Goal: Transaction & Acquisition: Purchase product/service

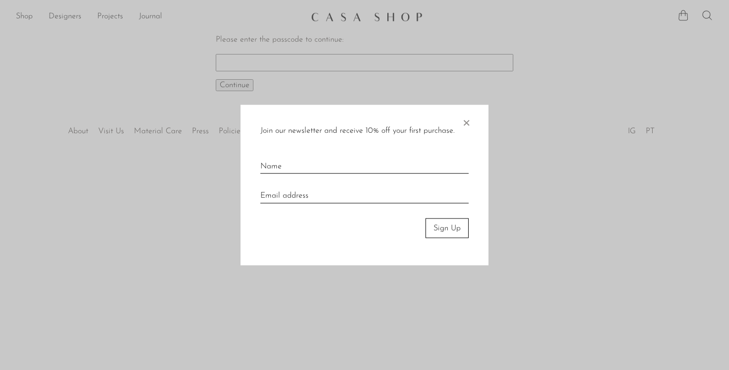
click at [466, 125] on span "×" at bounding box center [466, 121] width 10 height 32
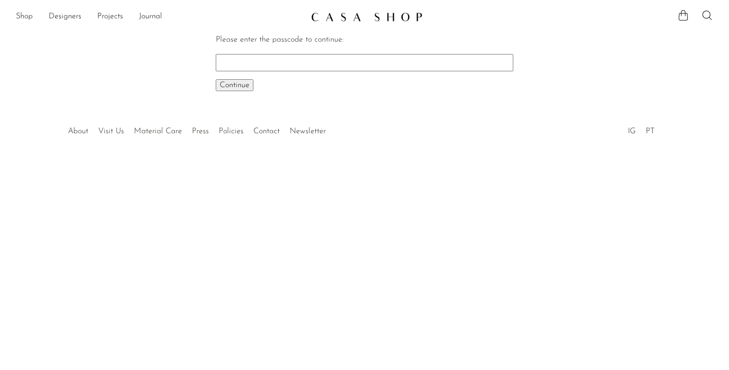
click at [424, 63] on input "Please enter the passcode to continue:" at bounding box center [365, 62] width 298 height 17
type input "EARLY"
click at [216, 79] on button "Continue One moment..." at bounding box center [235, 85] width 38 height 12
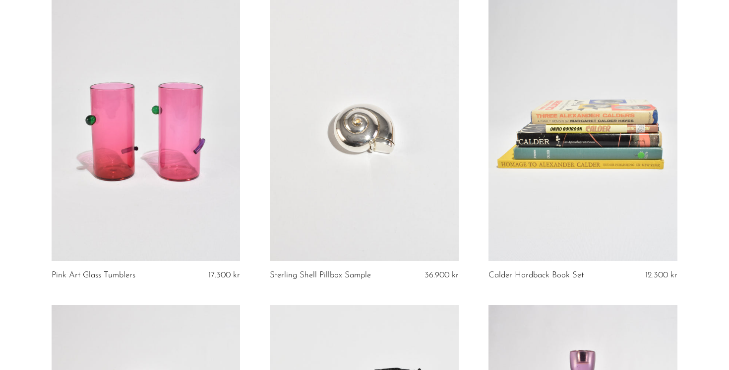
scroll to position [95, 0]
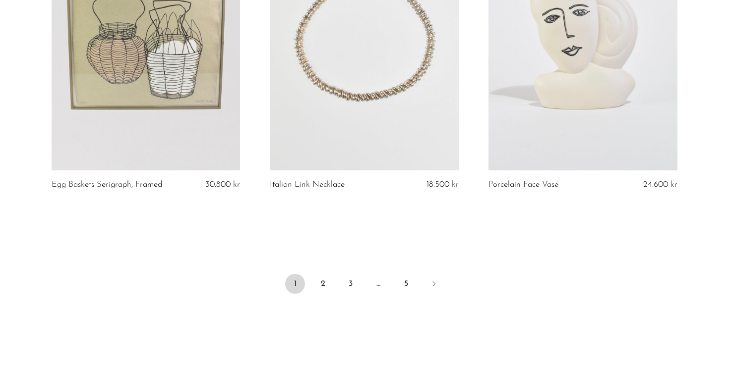
scroll to position [3661, 0]
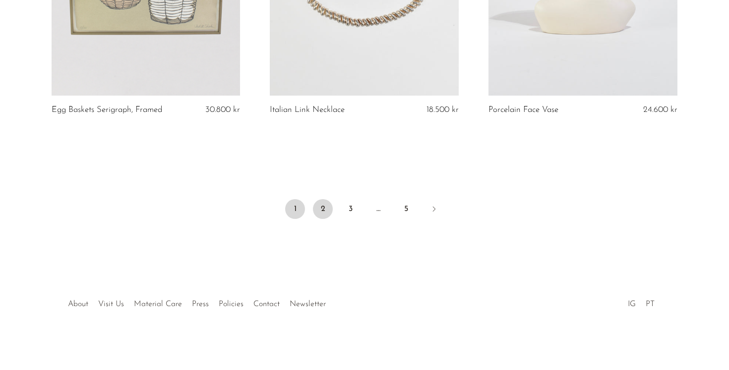
click at [328, 210] on link "2" at bounding box center [323, 209] width 20 height 20
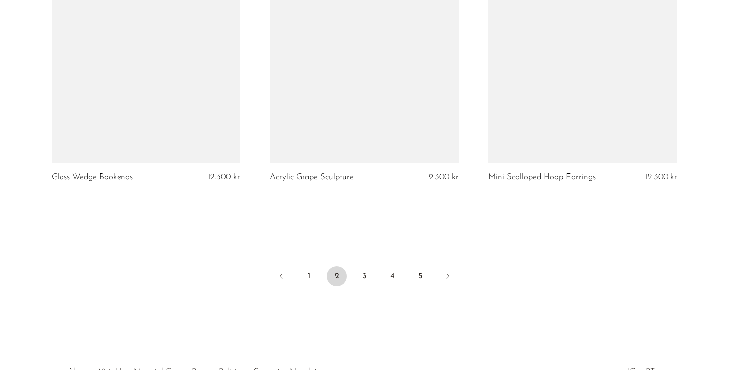
scroll to position [3661, 0]
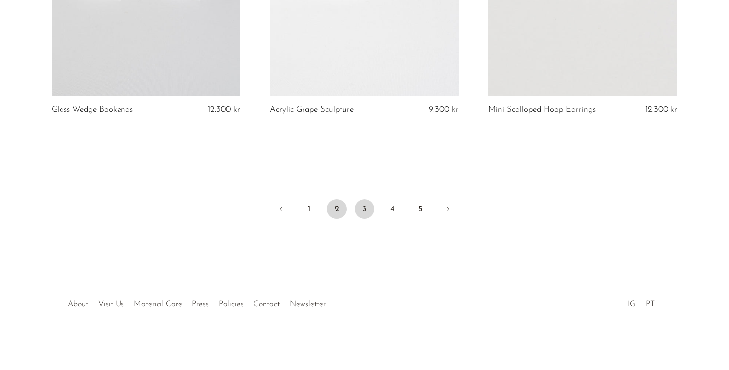
click at [362, 206] on link "3" at bounding box center [365, 209] width 20 height 20
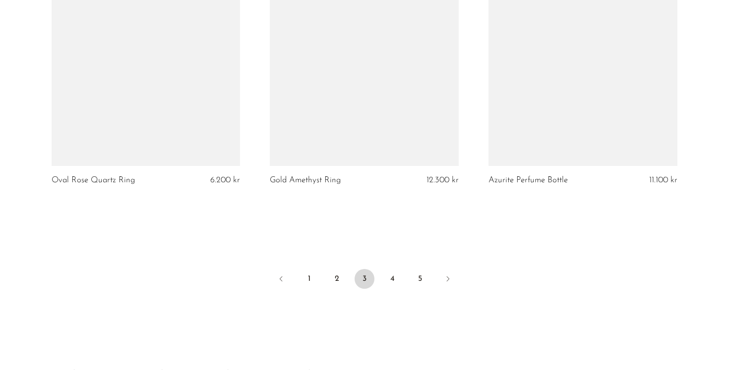
scroll to position [3600, 0]
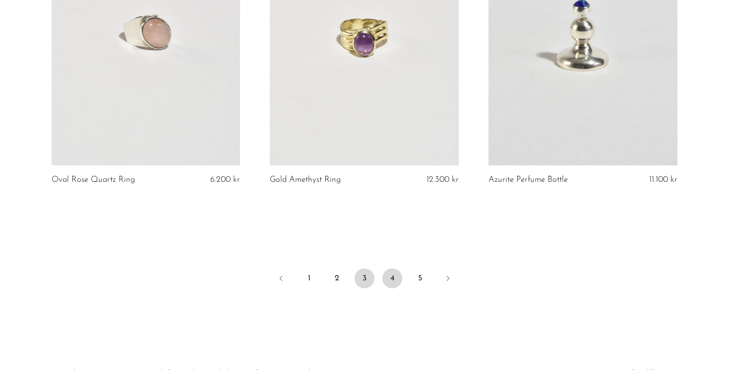
click at [390, 278] on link "4" at bounding box center [392, 279] width 20 height 20
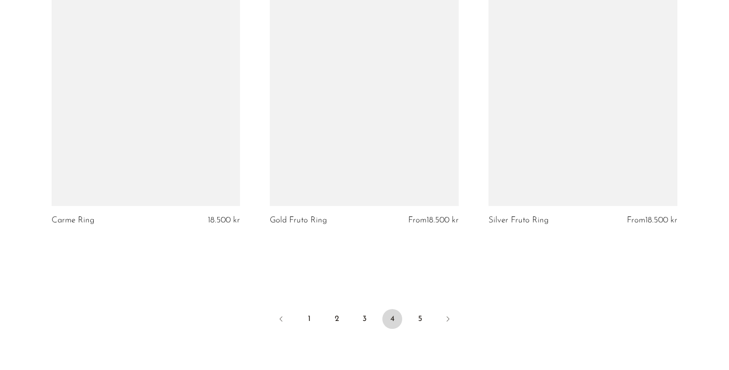
scroll to position [3562, 0]
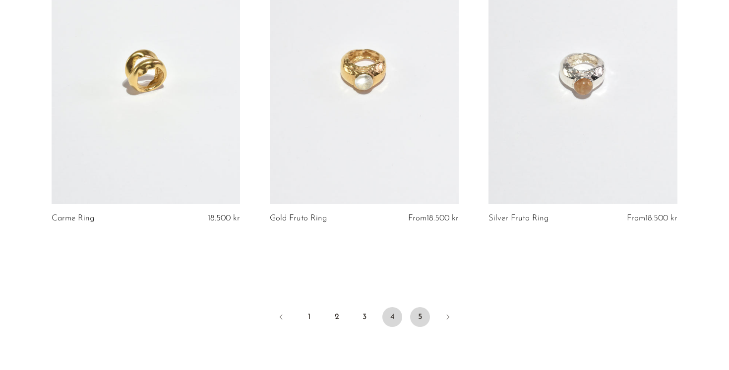
click at [421, 322] on link "5" at bounding box center [420, 317] width 20 height 20
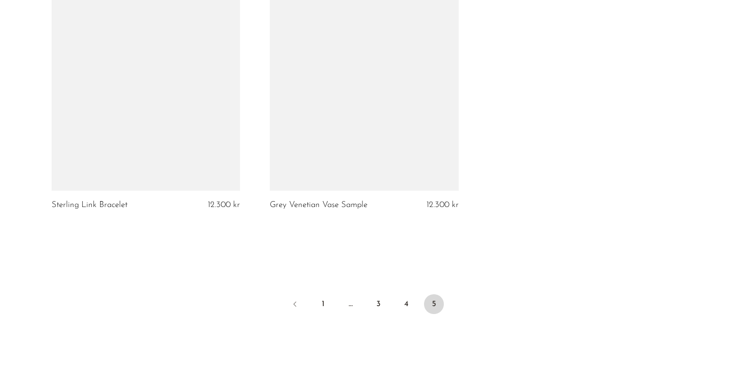
scroll to position [3295, 0]
